Goal: Task Accomplishment & Management: Manage account settings

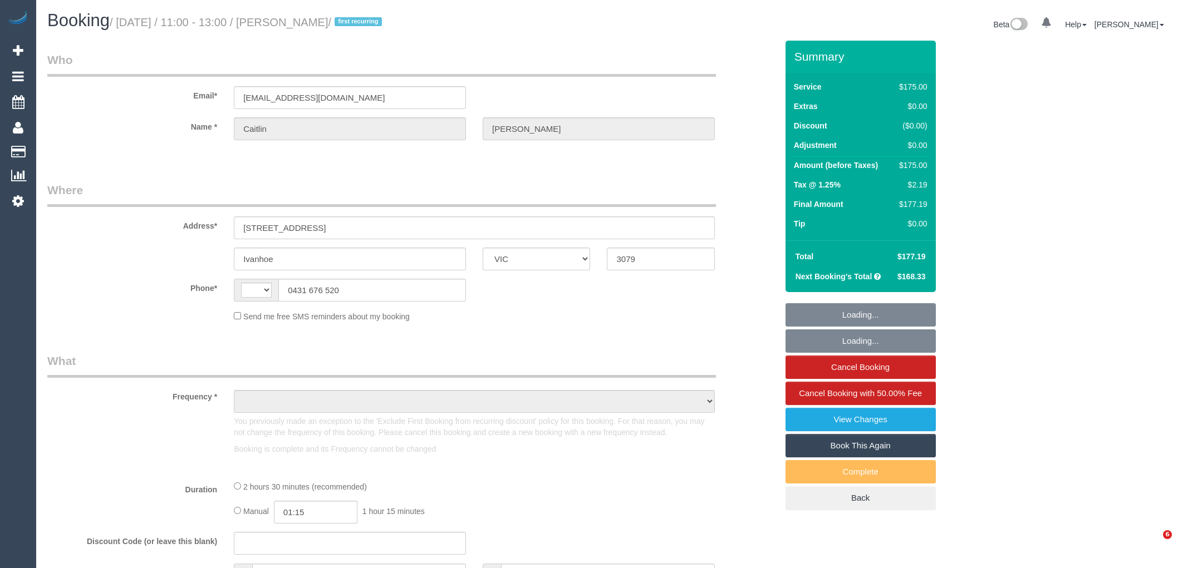
select select "VIC"
select select "object:303"
select select "number:27"
select select "number:14"
select select "number:19"
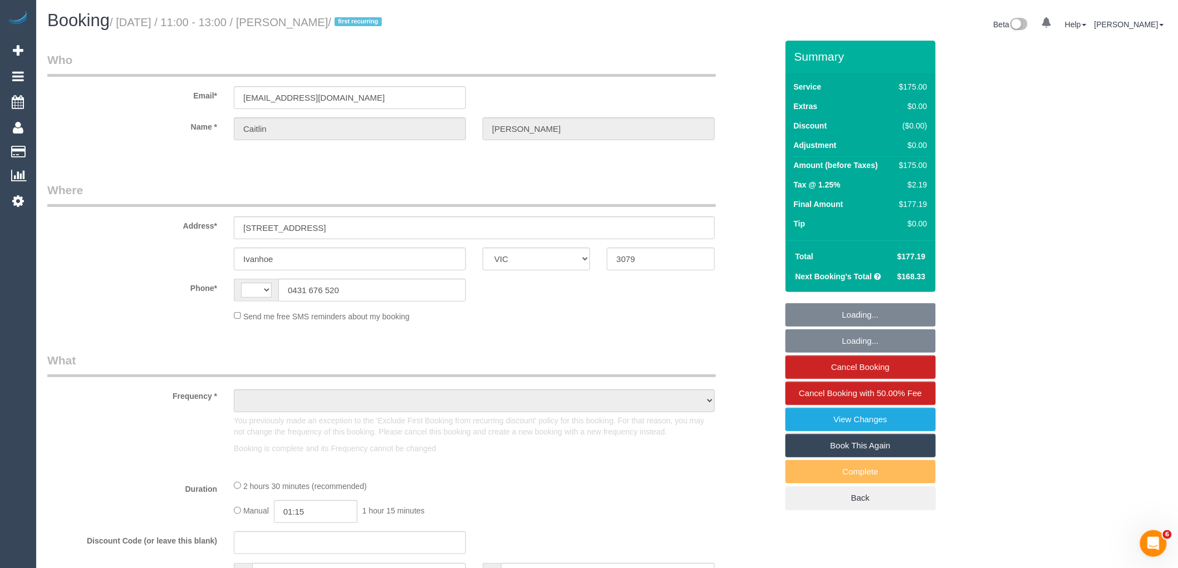
select select "number:22"
select select "number:34"
select select "number:12"
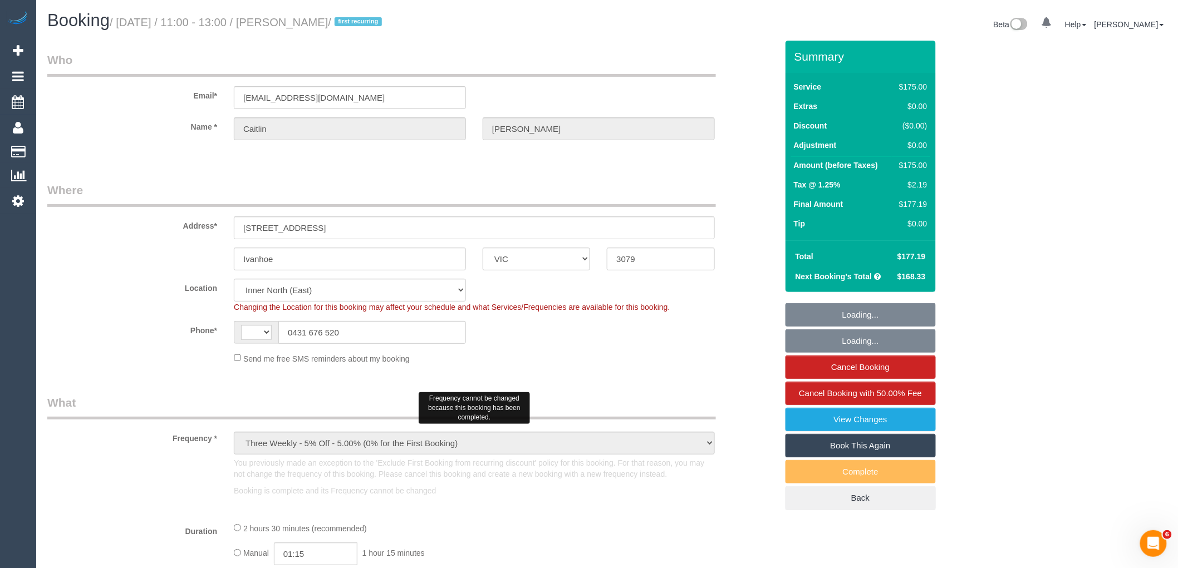
select select "object:745"
select select "string:AU"
select select "string:stripe-pm_1QtRaG2GScqysDRVvrd9LIfh"
select select "150"
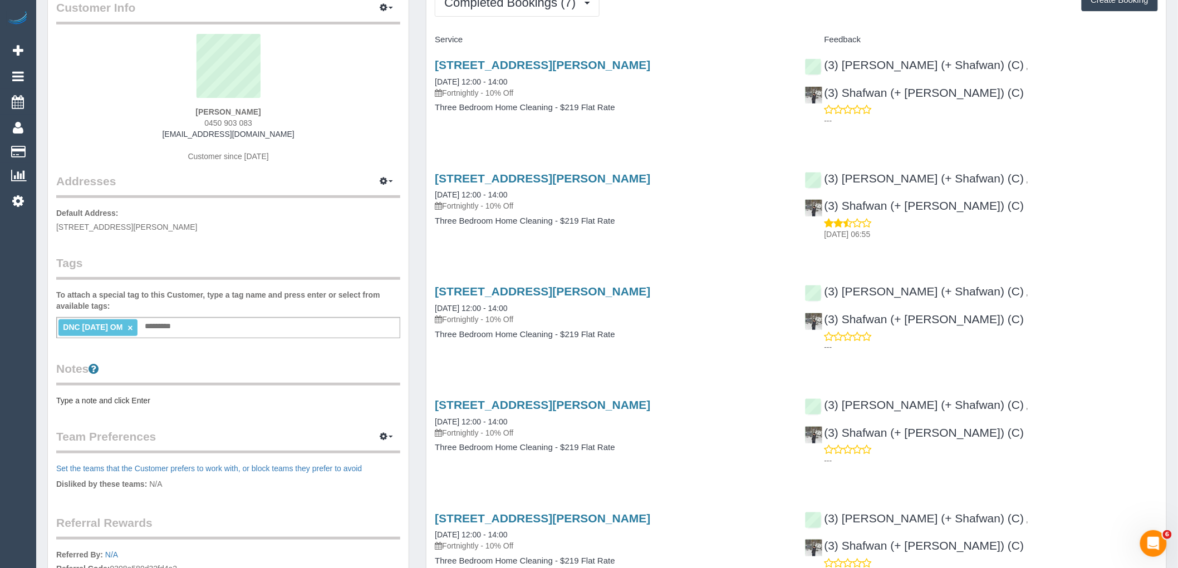
scroll to position [62, 0]
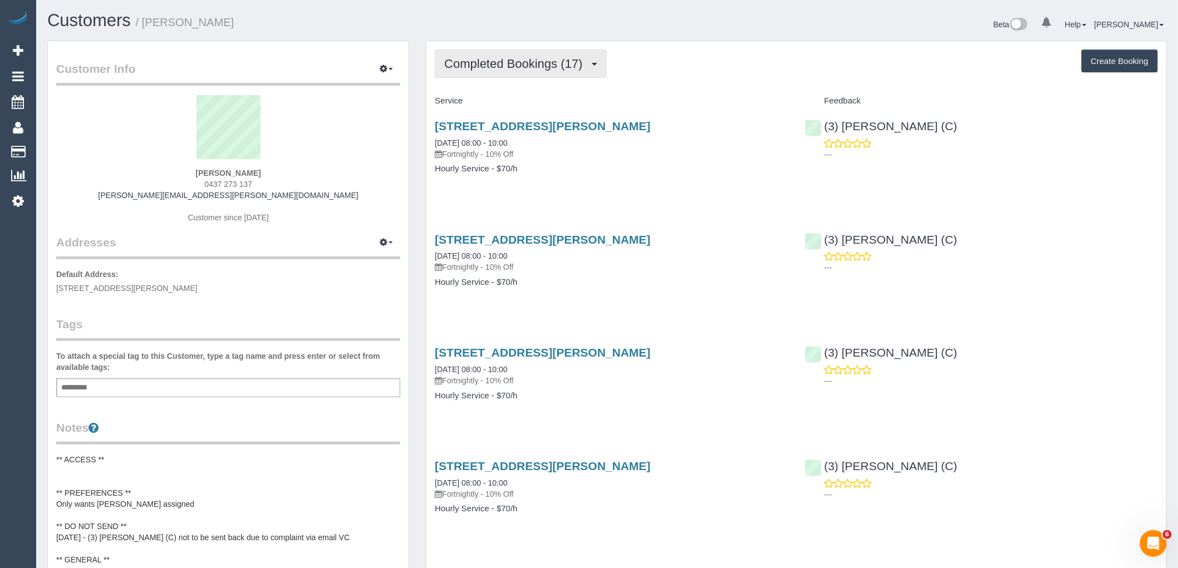
click at [551, 64] on span "Completed Bookings (17)" at bounding box center [516, 64] width 144 height 14
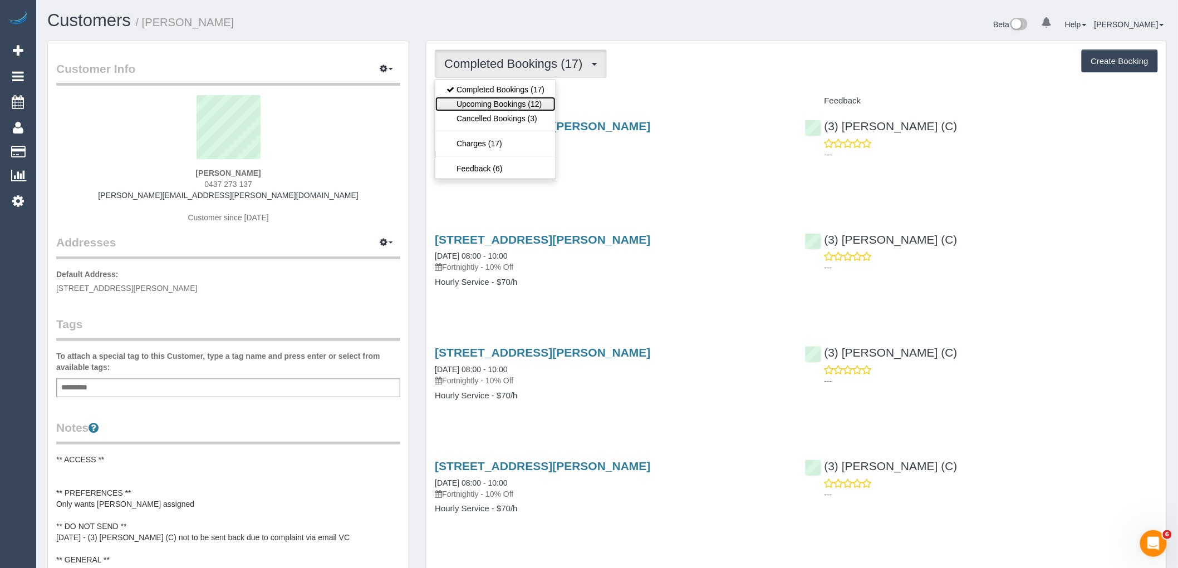
click at [533, 107] on link "Upcoming Bookings (12)" at bounding box center [495, 104] width 120 height 14
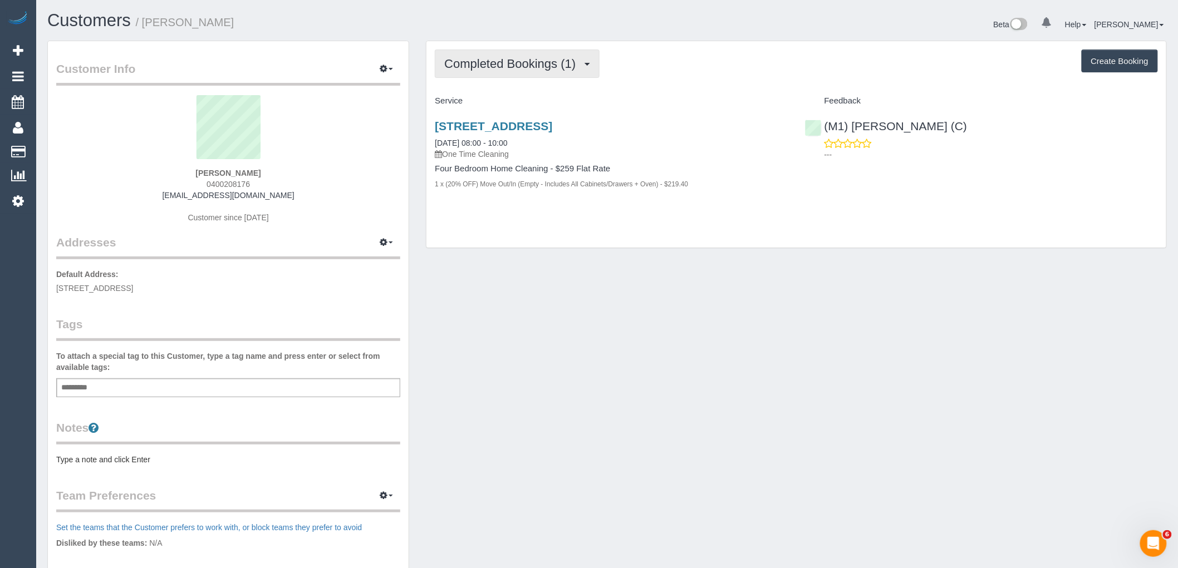
click at [563, 63] on span "Completed Bookings (1)" at bounding box center [512, 64] width 137 height 14
click at [764, 108] on div "Service" at bounding box center [611, 101] width 370 height 19
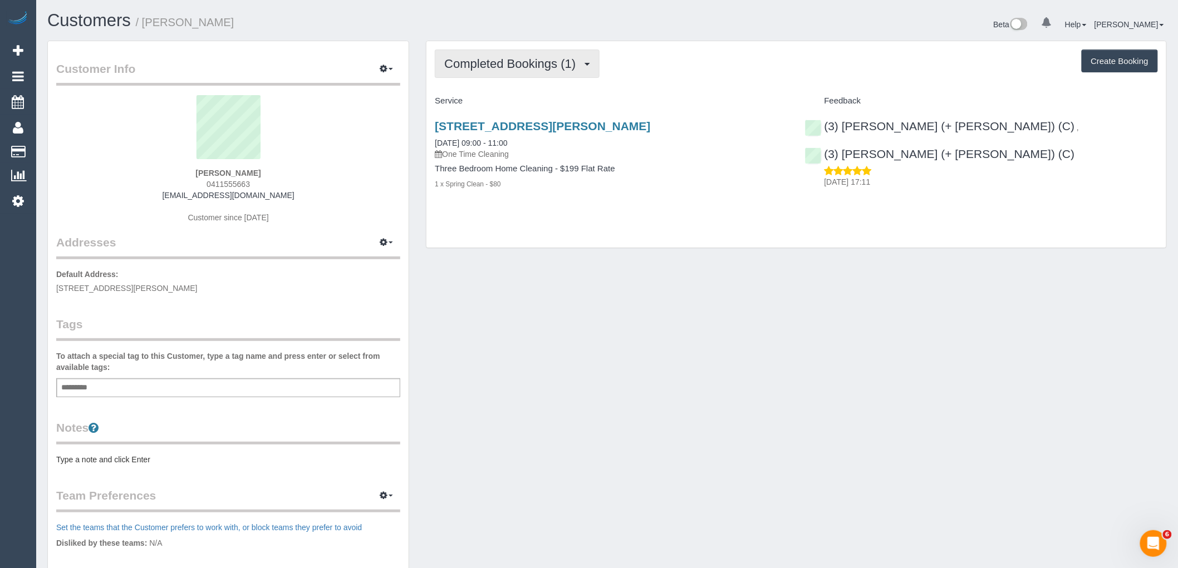
click at [529, 68] on span "Completed Bookings (1)" at bounding box center [512, 64] width 137 height 14
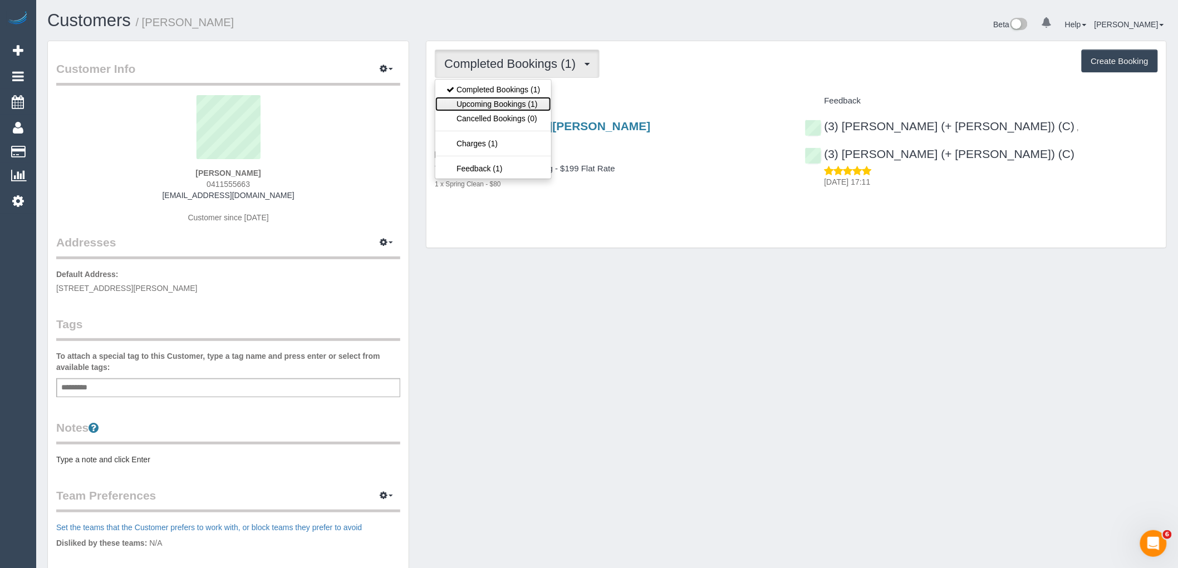
click at [533, 104] on link "Upcoming Bookings (1)" at bounding box center [493, 104] width 116 height 14
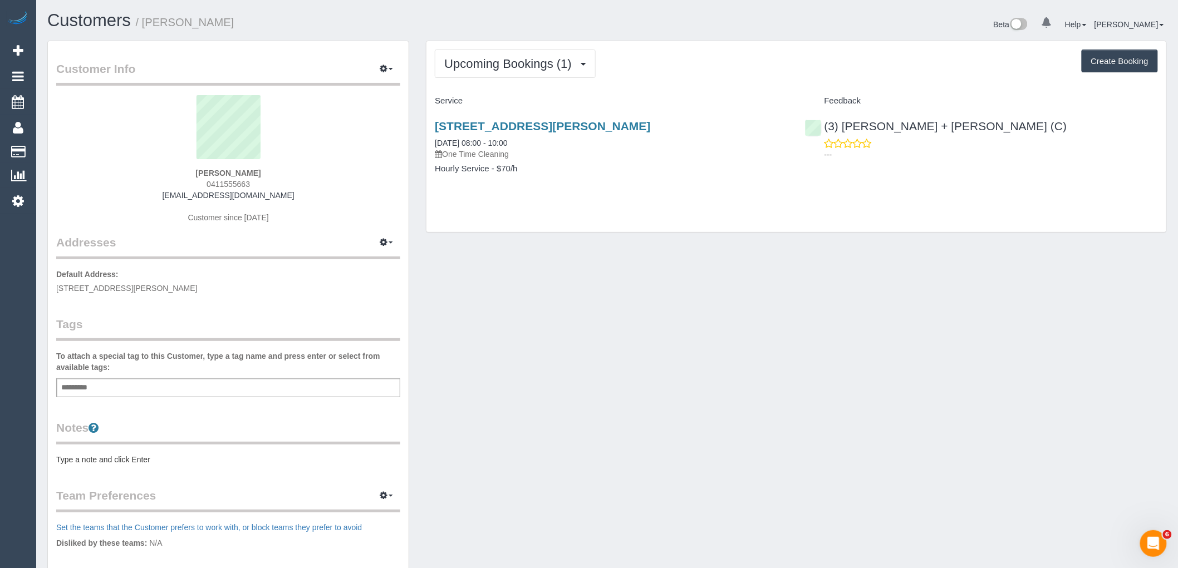
drag, startPoint x: 641, startPoint y: 130, endPoint x: 430, endPoint y: 126, distance: 211.0
click at [430, 126] on div "[STREET_ADDRESS][PERSON_NAME] [DATE] 08:00 - 10:00 One Time Cleaning Hourly Ser…" at bounding box center [611, 153] width 370 height 86
copy link "6/8 Barry St, Brunswick, VIC 3065"
click at [732, 136] on div "6/8 Barry St, Brunswick, VIC 3065 12/09/2025 08:00 - 10:00 One Time Cleaning" at bounding box center [611, 140] width 353 height 40
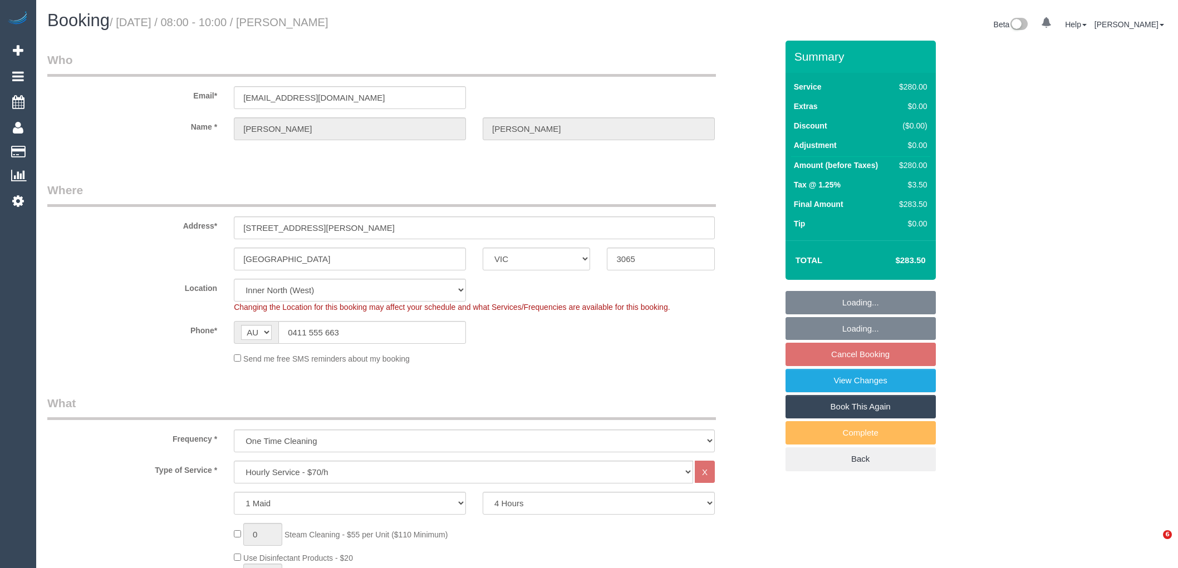
select select "VIC"
select select "240"
select select "number:28"
select select "number:14"
select select "number:19"
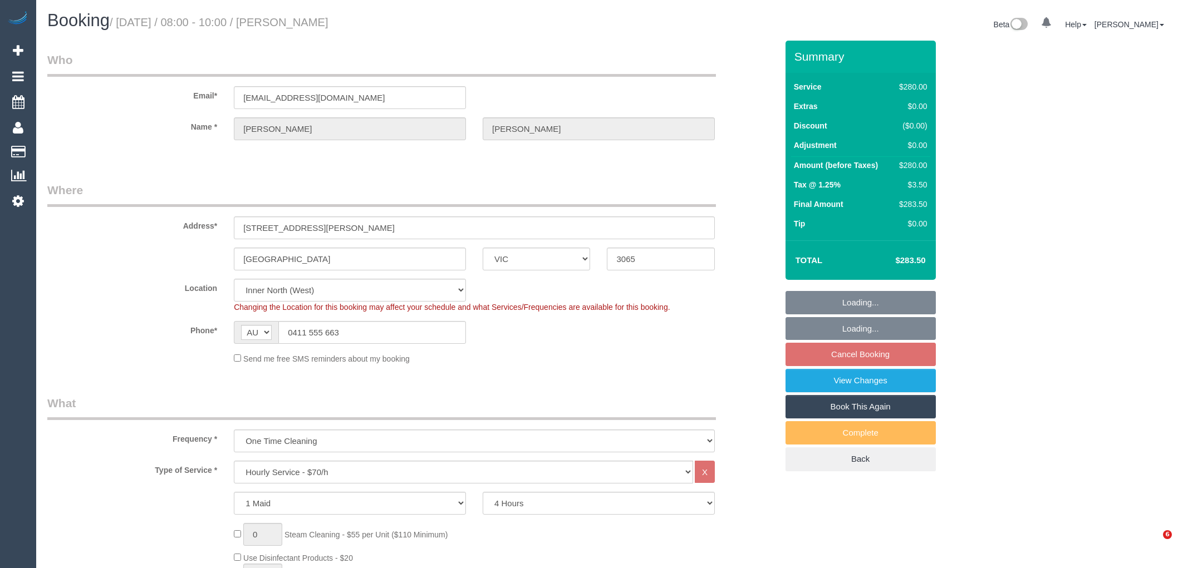
select select "number:24"
select select "object:866"
select select "string:stripe-pm_1PJ2XC2GScqysDRVwDH1K4qt"
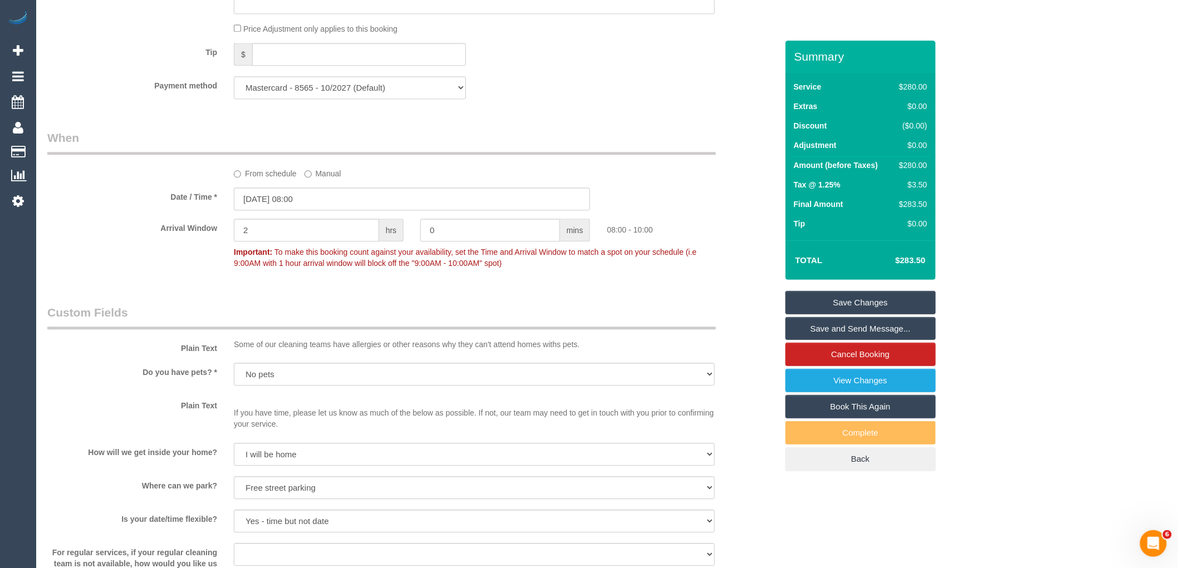
scroll to position [1546, 0]
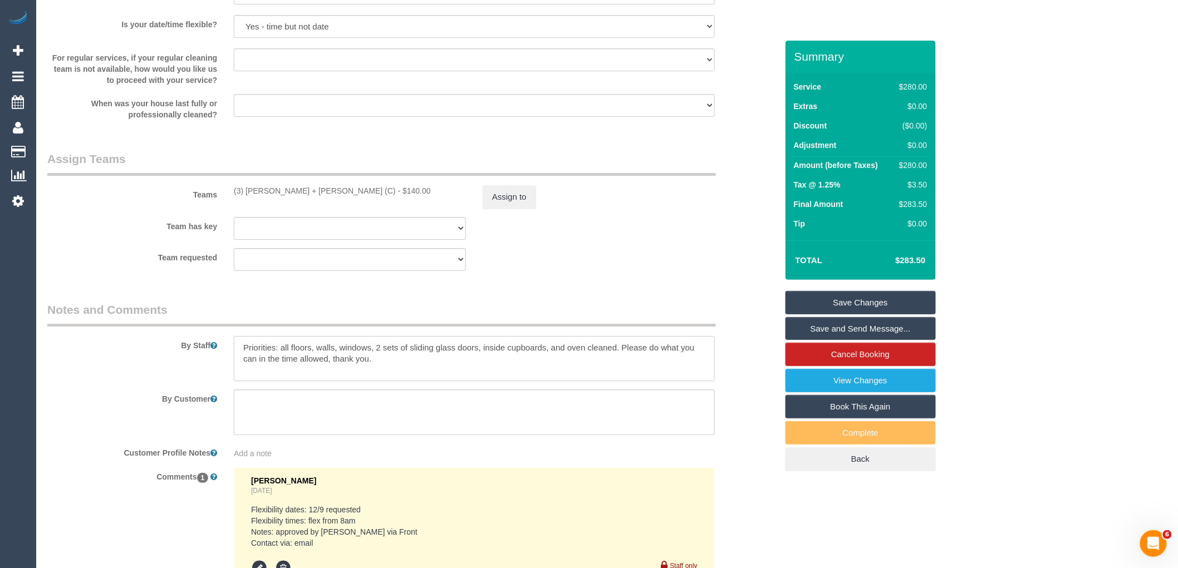
drag, startPoint x: 329, startPoint y: 365, endPoint x: 614, endPoint y: 356, distance: 285.1
click at [614, 356] on textarea at bounding box center [474, 359] width 481 height 46
click at [405, 369] on textarea at bounding box center [474, 359] width 481 height 46
drag, startPoint x: 277, startPoint y: 357, endPoint x: 220, endPoint y: 344, distance: 57.8
click at [220, 344] on div "By Staff" at bounding box center [412, 342] width 746 height 80
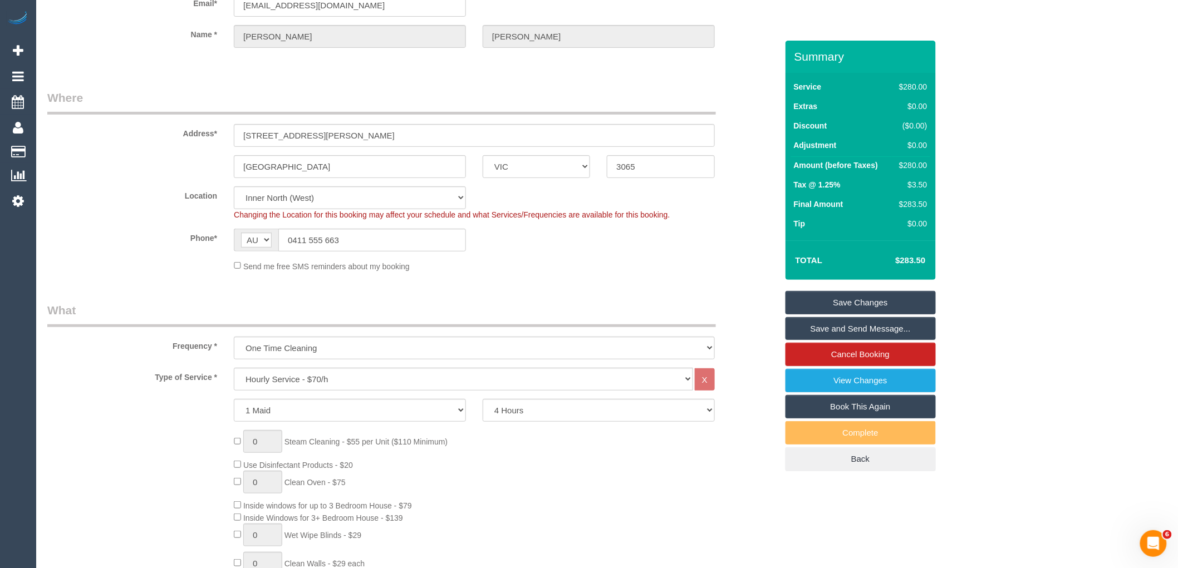
scroll to position [0, 0]
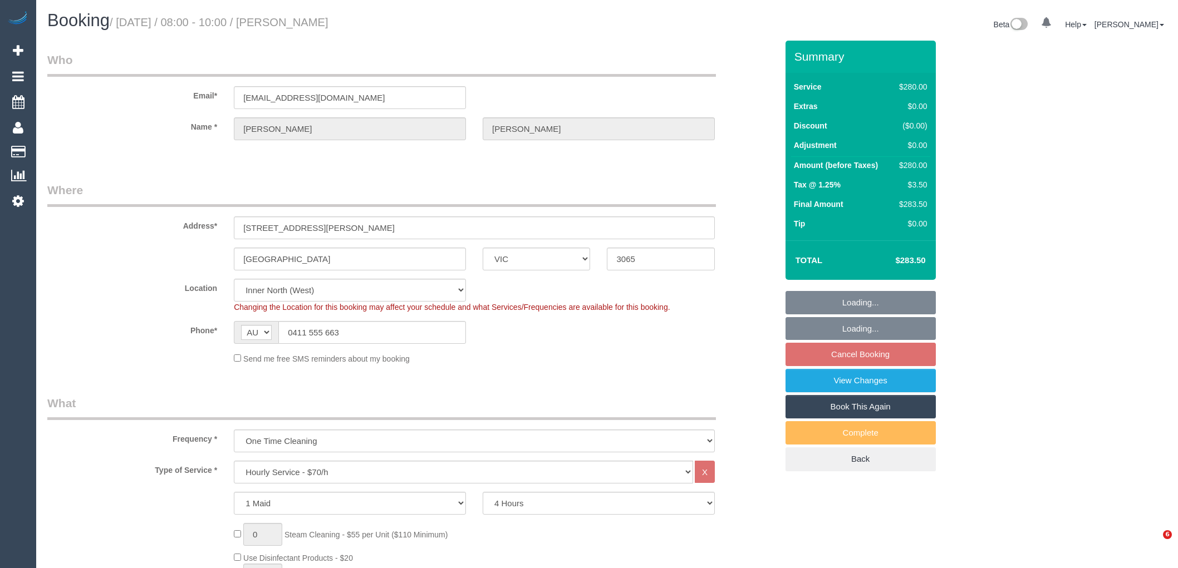
select select "VIC"
select select "240"
select select "number:28"
select select "number:14"
select select "number:19"
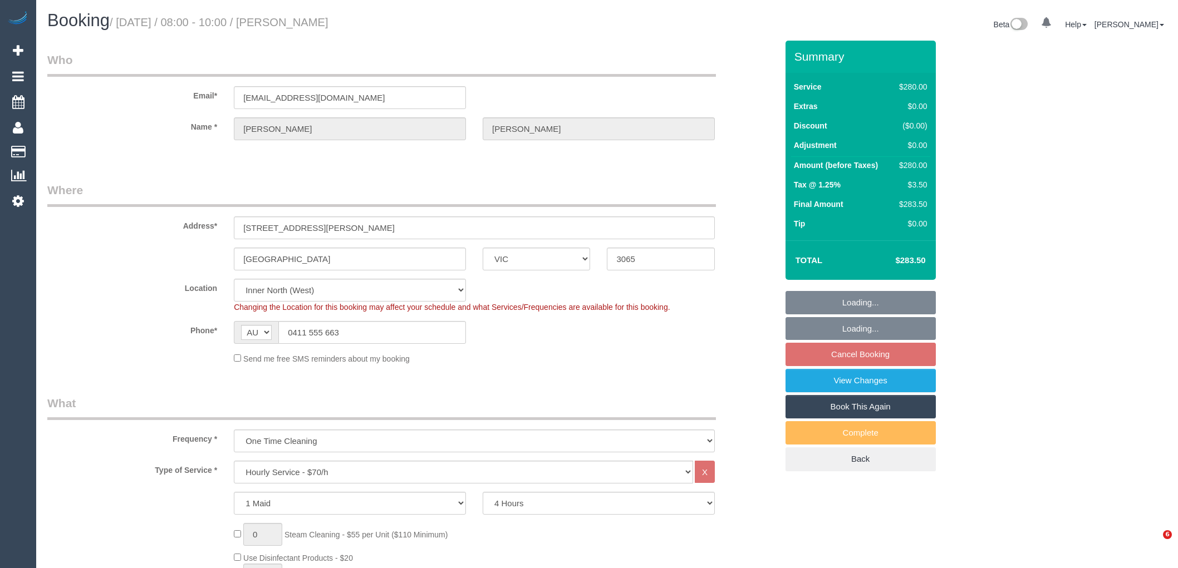
select select "number:24"
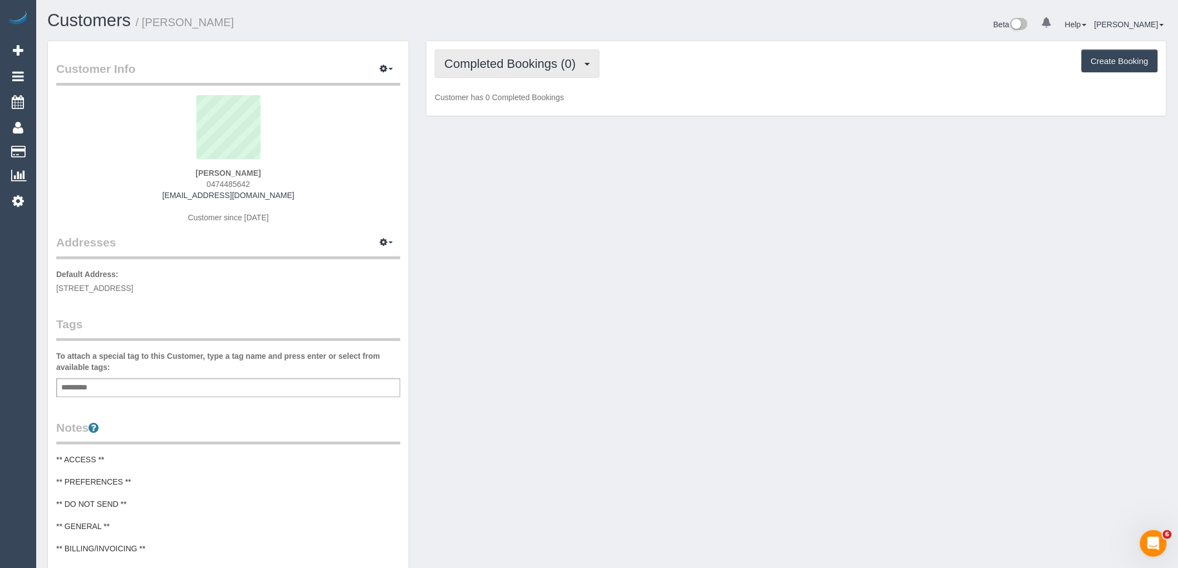
click at [557, 58] on span "Completed Bookings (0)" at bounding box center [512, 64] width 137 height 14
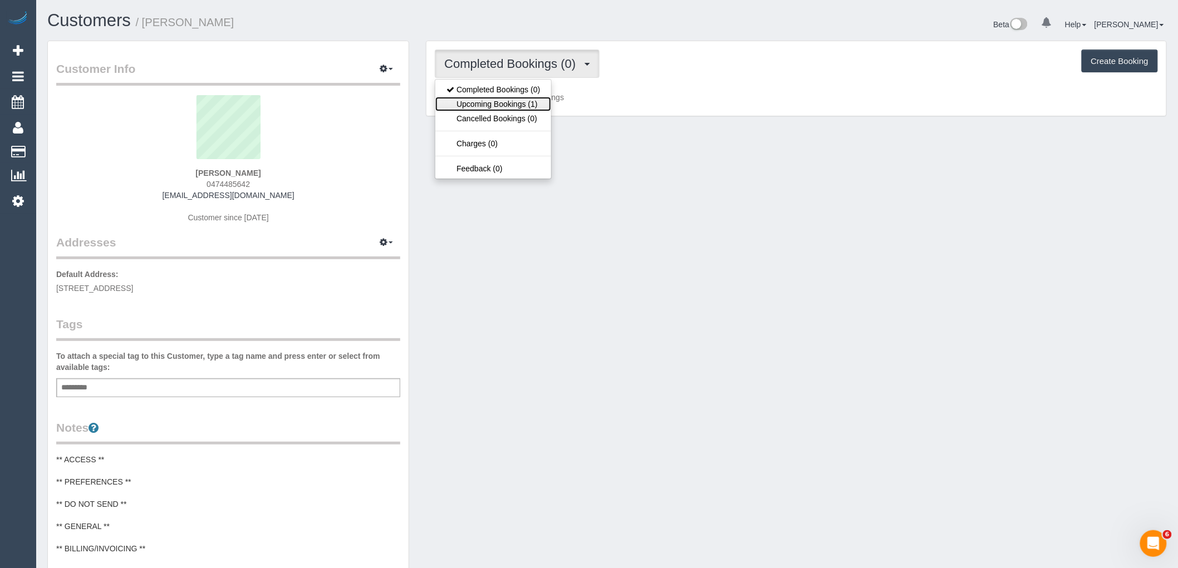
click at [485, 108] on link "Upcoming Bookings (1)" at bounding box center [493, 104] width 116 height 14
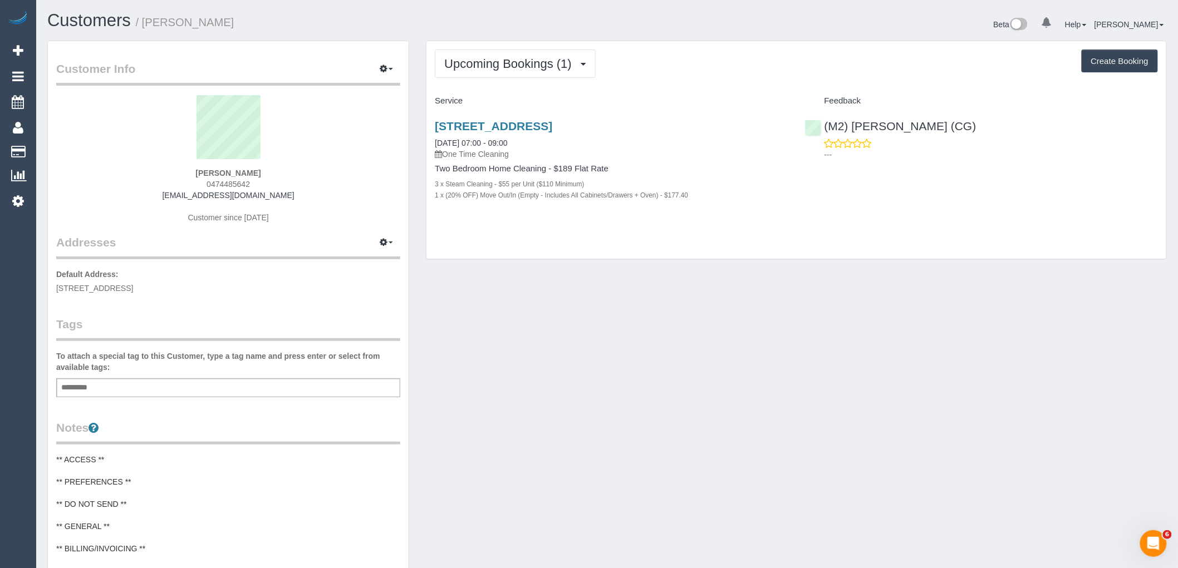
drag, startPoint x: 690, startPoint y: 126, endPoint x: 424, endPoint y: 129, distance: 266.1
click at [424, 129] on div "Upcoming Bookings (1) Completed Bookings (0) Upcoming Bookings (1) Cancelled Bo…" at bounding box center [796, 156] width 758 height 230
copy link "37 Flemington St, 5, Travancore, VIC 3032"
click at [765, 123] on h3 "37 Flemington St, 5, Travancore, VIC 3032" at bounding box center [611, 126] width 353 height 13
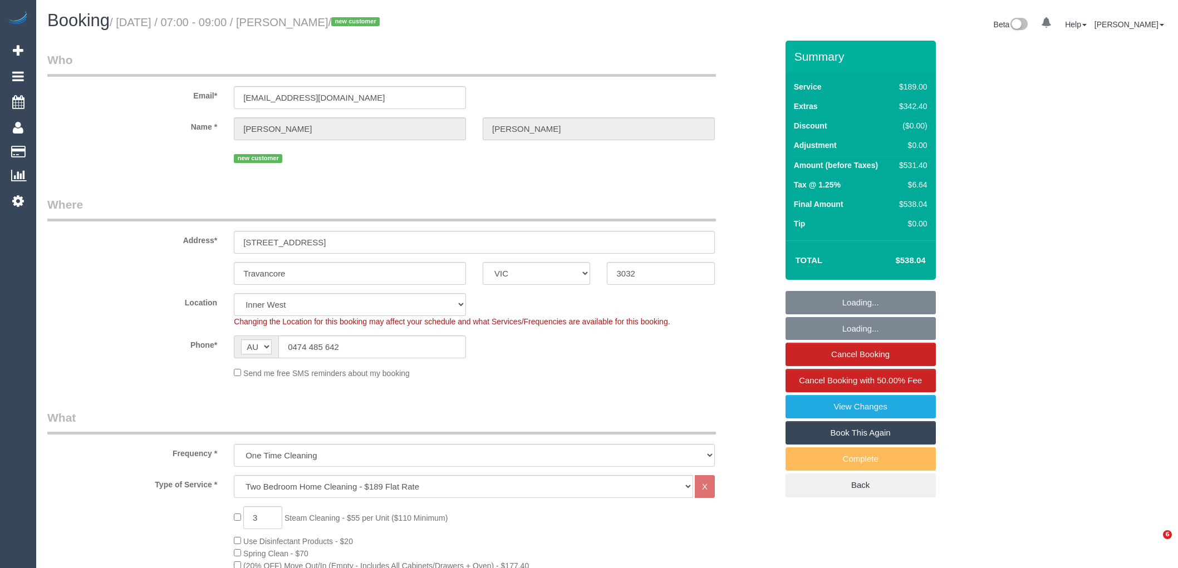
select select "VIC"
select select "number:29"
select select "number:14"
select select "number:18"
select select "number:25"
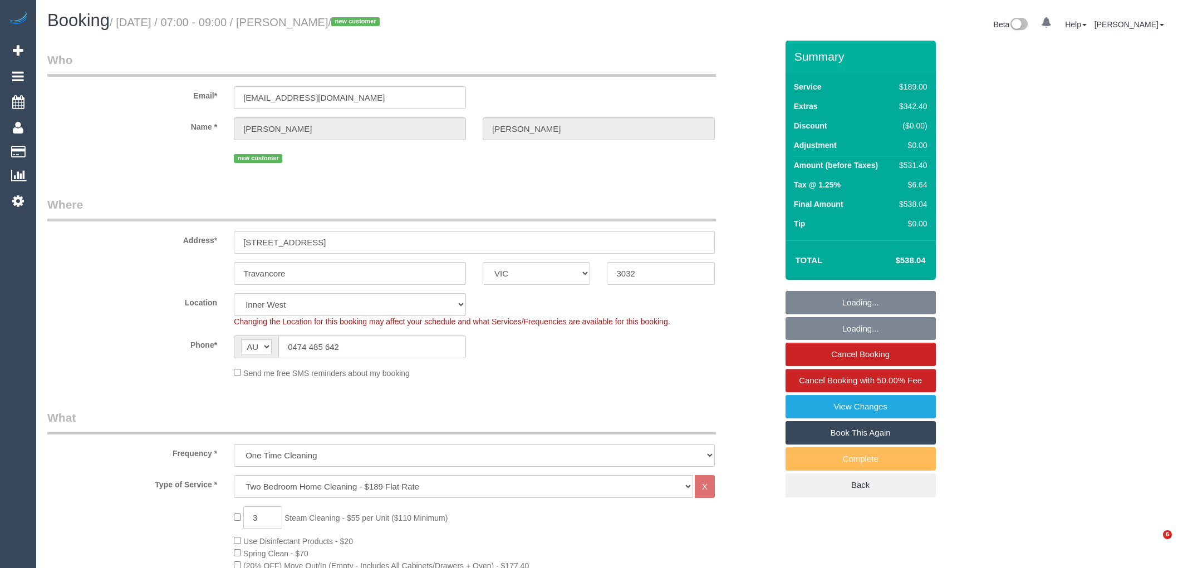
select select "number:26"
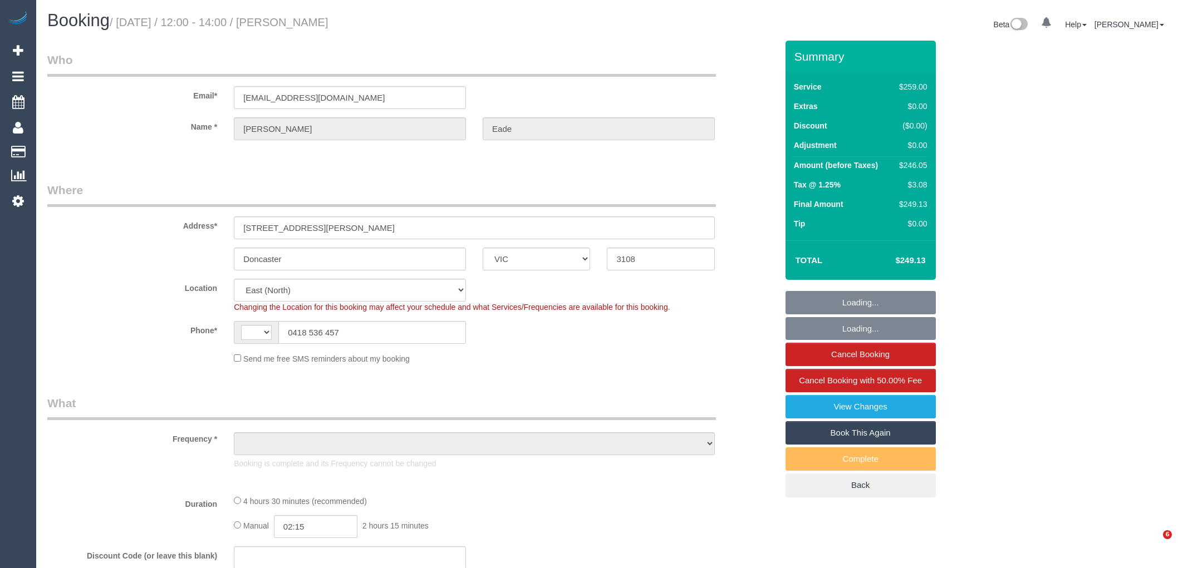
select select "VIC"
select select "string:AU"
select select "string:stripe-pm_1QFMuQ2GScqysDRVZfGy2afx"
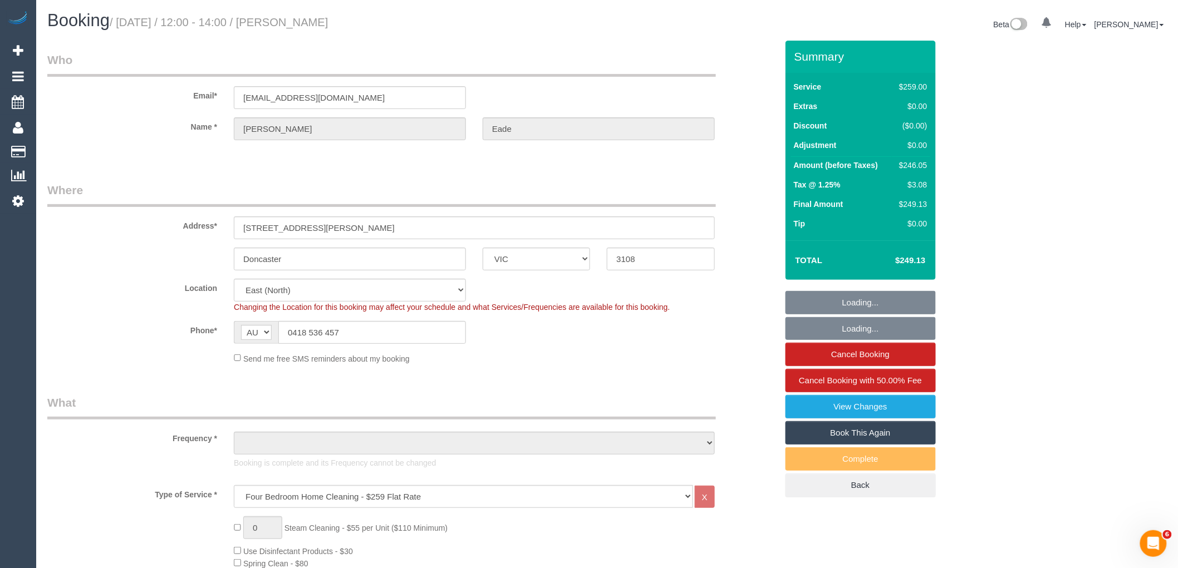
select select "object:656"
select select "number:28"
select select "number:14"
select select "number:19"
select select "number:22"
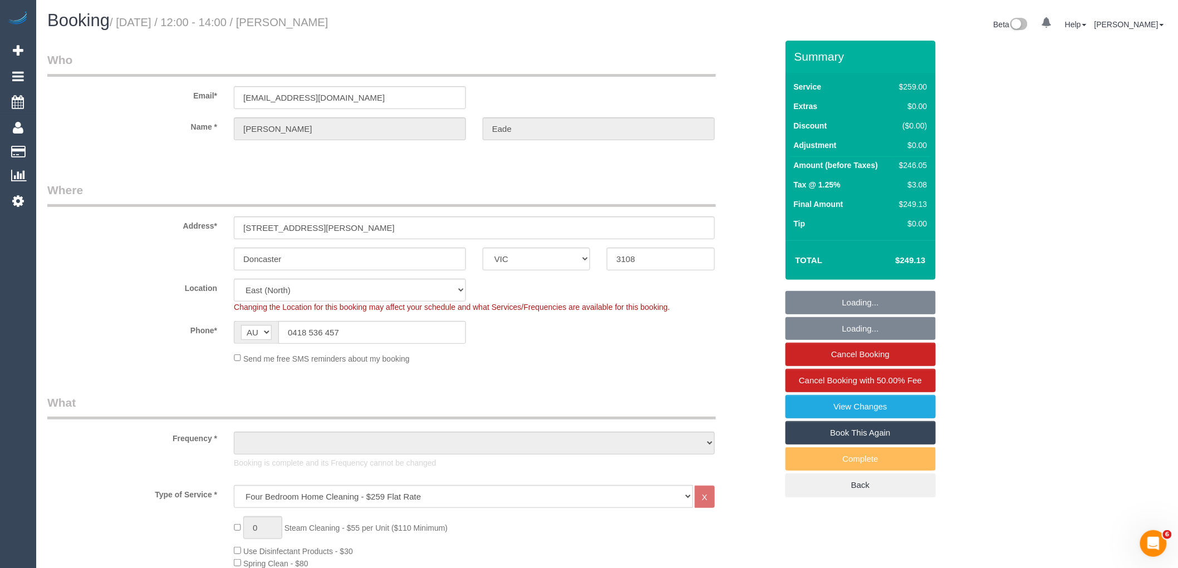
select select "number:33"
select select "number:12"
select select "spot1"
select select "object:1195"
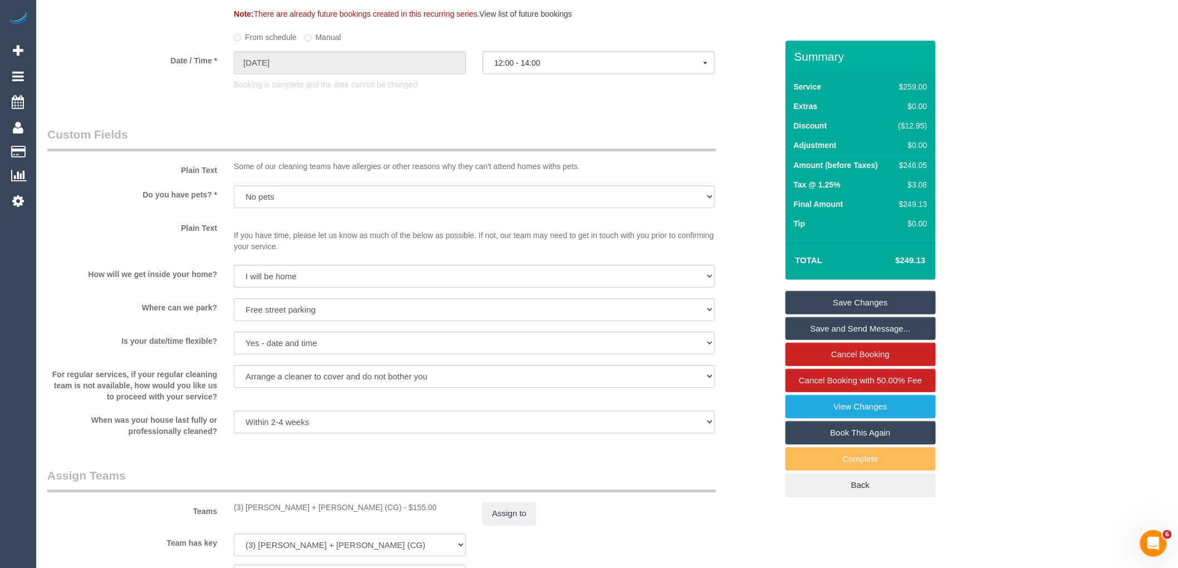
scroll to position [1670, 0]
